Goal: Transaction & Acquisition: Purchase product/service

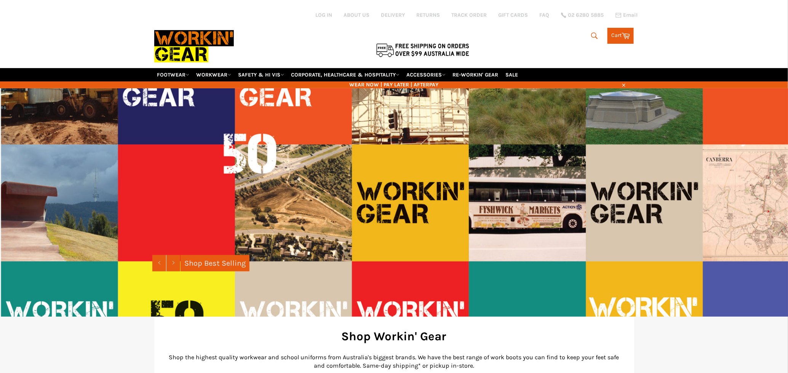
click at [592, 35] on icon "submit" at bounding box center [594, 36] width 8 height 8
click at [534, 38] on input "Search" at bounding box center [556, 36] width 95 height 14
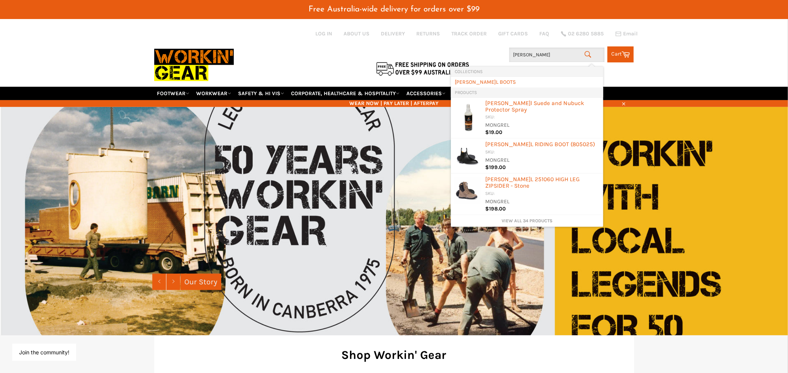
type input "mongrel"
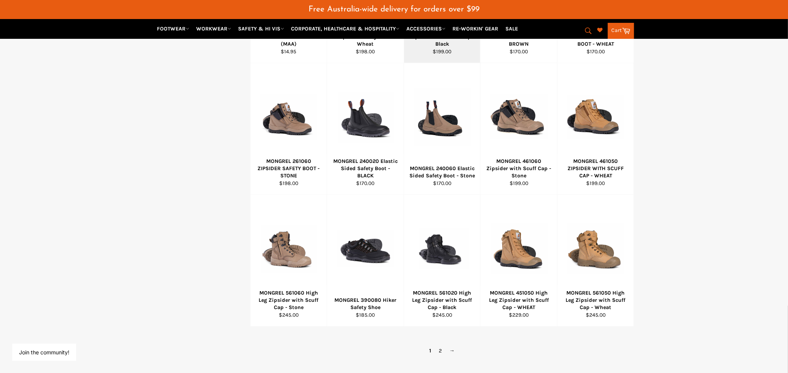
scroll to position [381, 0]
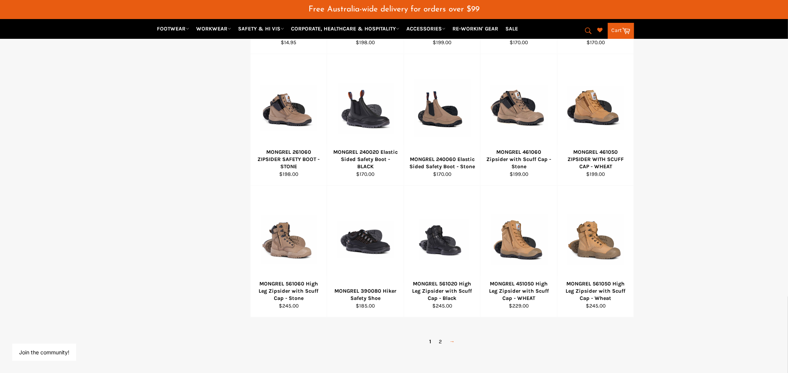
click at [446, 347] on link "→" at bounding box center [452, 342] width 13 height 11
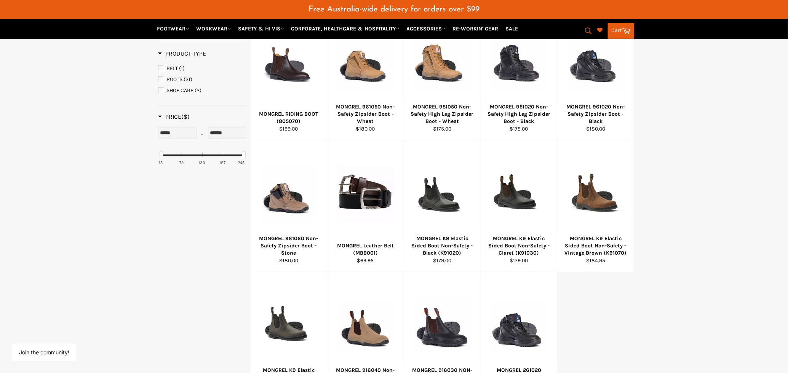
scroll to position [168, 0]
